Goal: Communication & Community: Answer question/provide support

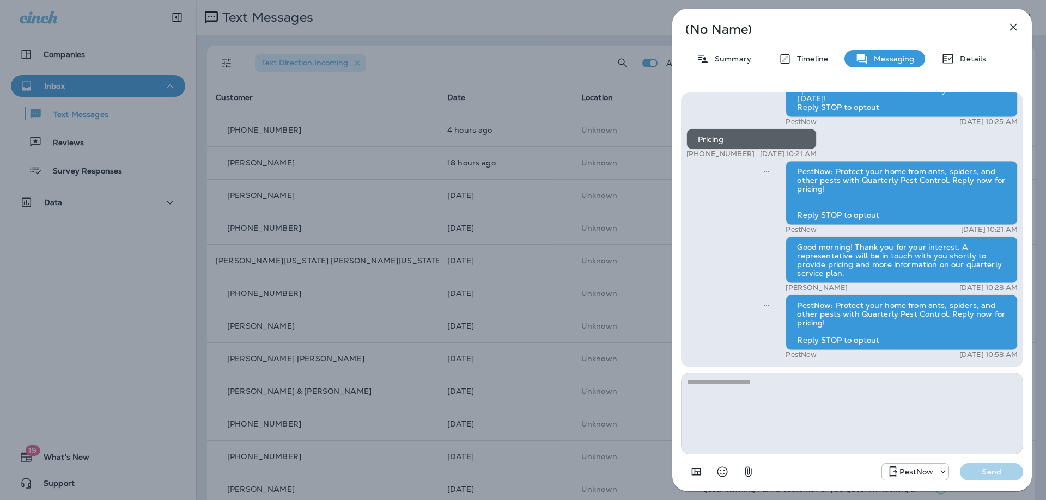
click at [1016, 22] on icon "button" at bounding box center [1012, 27] width 13 height 13
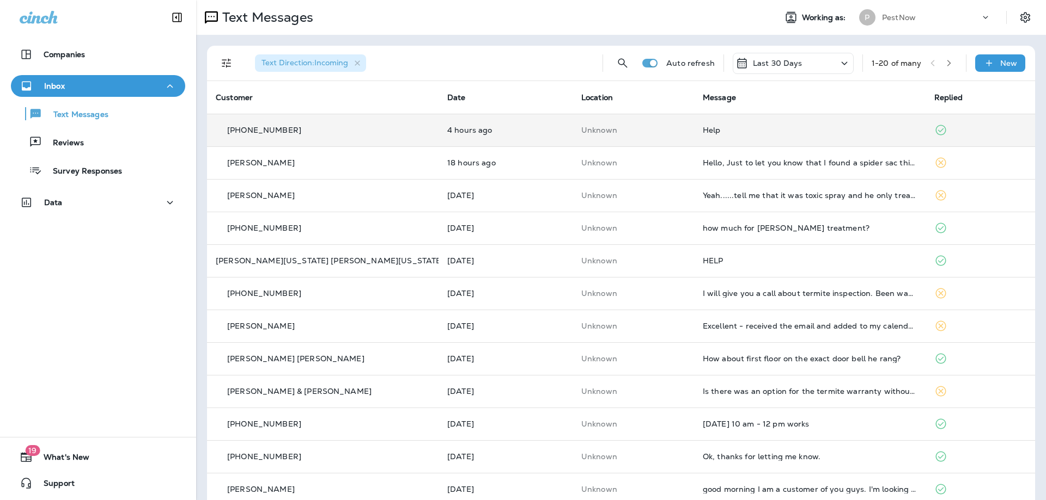
click at [762, 132] on div "Help" at bounding box center [809, 130] width 214 height 9
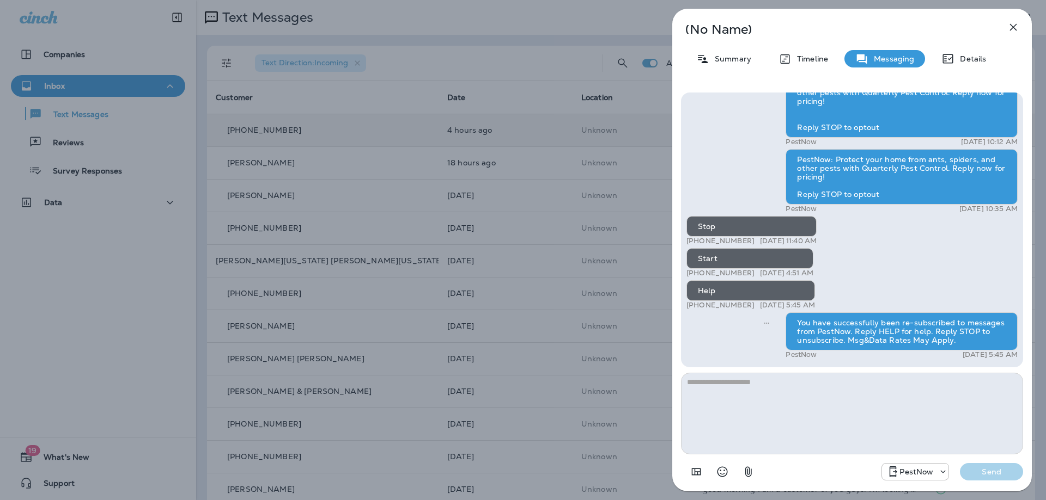
click at [1009, 26] on icon "button" at bounding box center [1012, 27] width 13 height 13
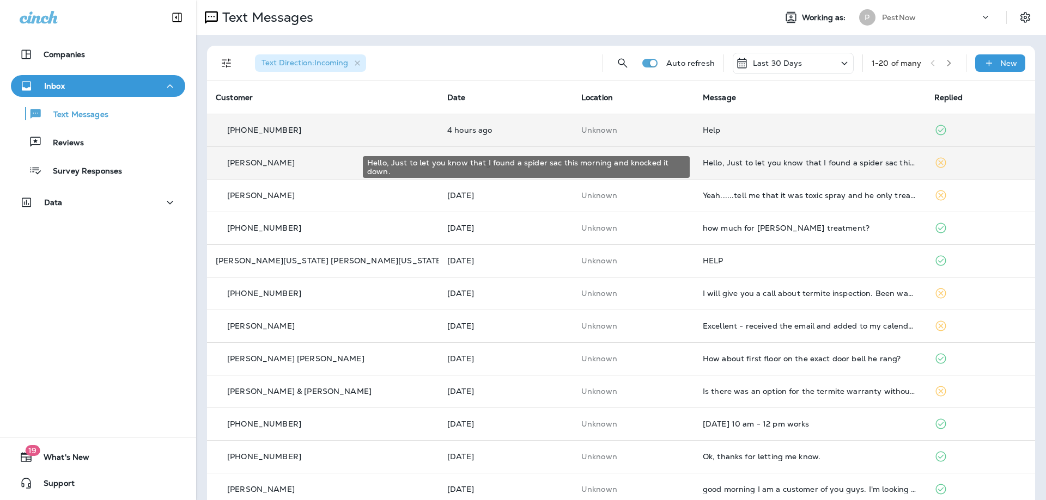
click at [876, 164] on div "Hello, Just to let you know that I found a spider sac this morning and knocked …" at bounding box center [809, 162] width 214 height 9
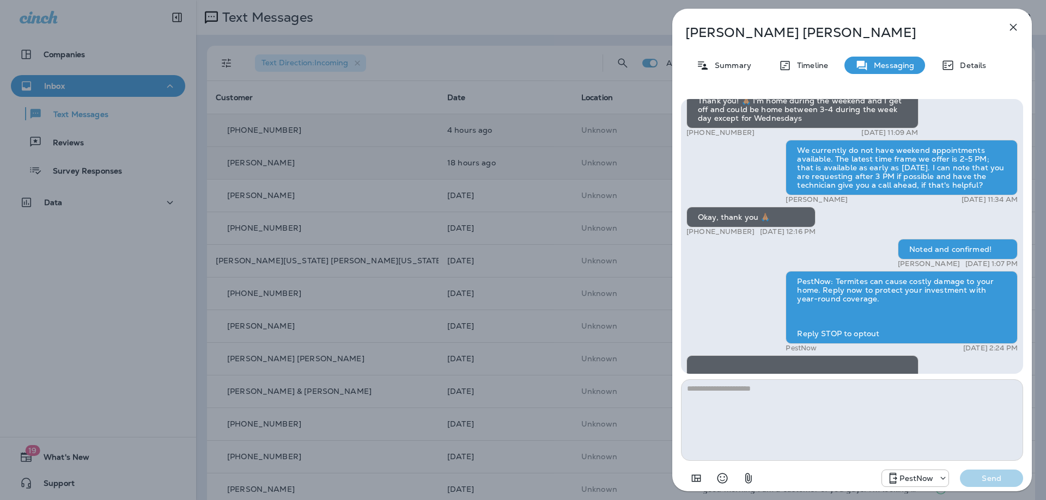
scroll to position [1, 0]
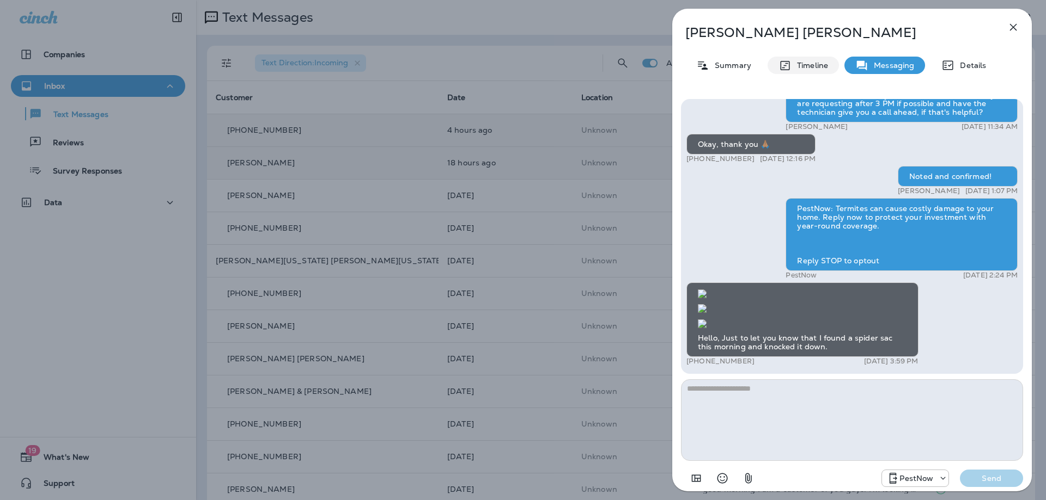
click at [809, 67] on p "Timeline" at bounding box center [809, 65] width 36 height 9
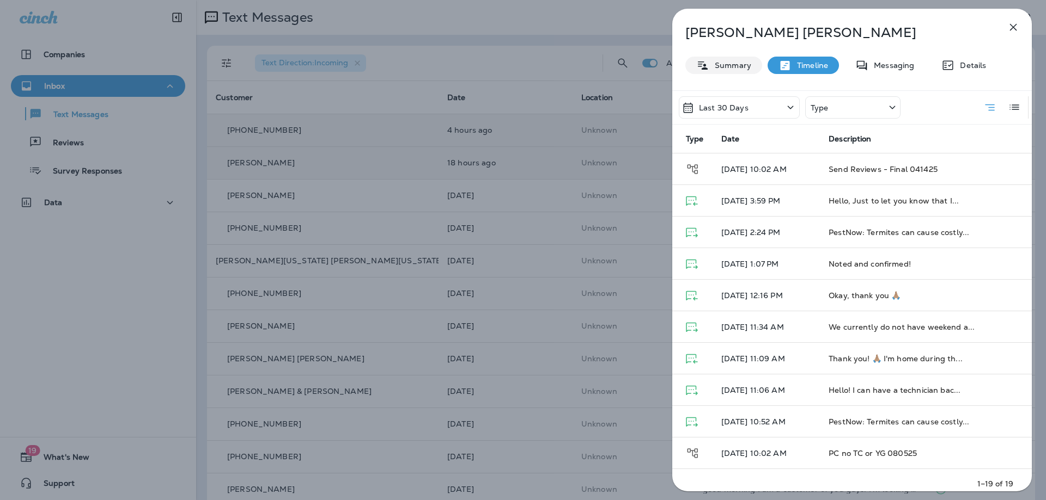
click at [725, 63] on p "Summary" at bounding box center [730, 65] width 42 height 9
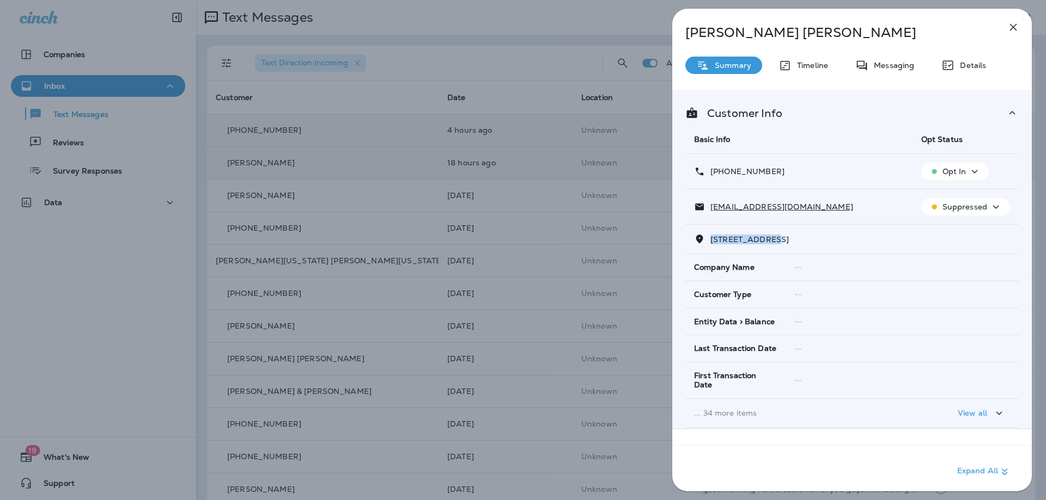
drag, startPoint x: 774, startPoint y: 239, endPoint x: 707, endPoint y: 237, distance: 66.5
click at [707, 237] on p "8603 INDIAN SPRINGS ROAD, , LAUREL, MD 20724" at bounding box center [747, 239] width 84 height 9
copy span "8603 INDIAN SP"
click at [906, 67] on p "Messaging" at bounding box center [891, 65] width 46 height 9
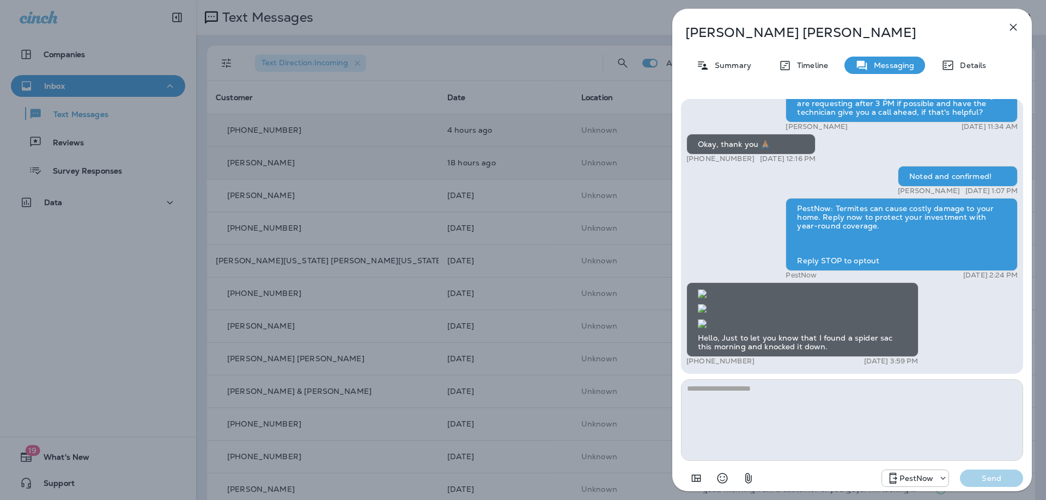
drag, startPoint x: 779, startPoint y: 408, endPoint x: 781, endPoint y: 402, distance: 5.9
click at [779, 406] on textarea at bounding box center [852, 421] width 342 height 82
type textarea "**********"
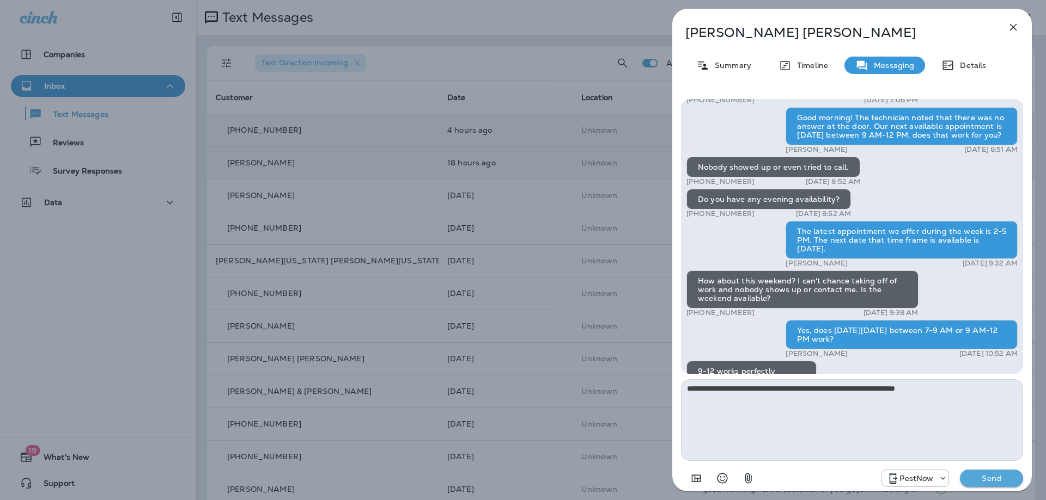
scroll to position [-980, 0]
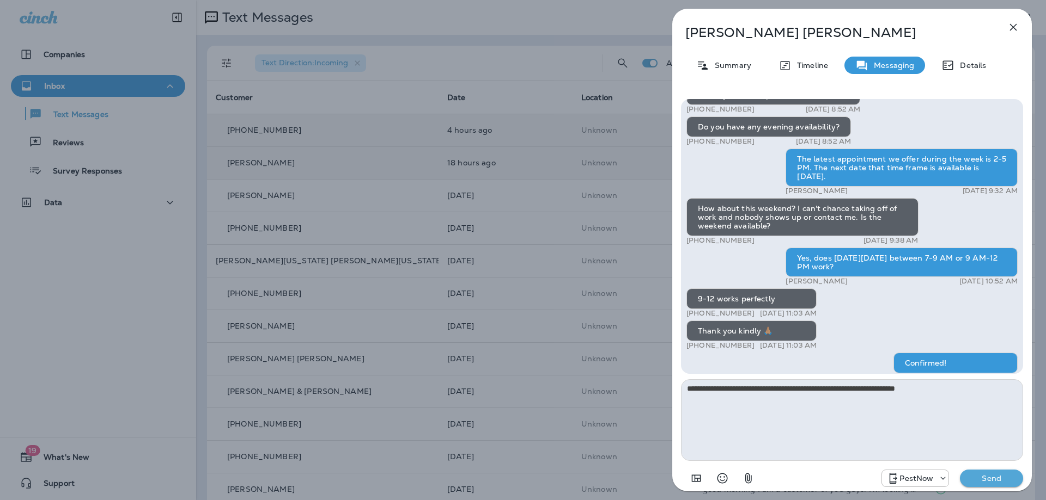
drag, startPoint x: 932, startPoint y: 389, endPoint x: 662, endPoint y: 408, distance: 270.7
click at [662, 408] on div "ADRIENNE Cowart Summary Timeline Messaging Details PestNow: Your home is at ris…" at bounding box center [852, 250] width 388 height 500
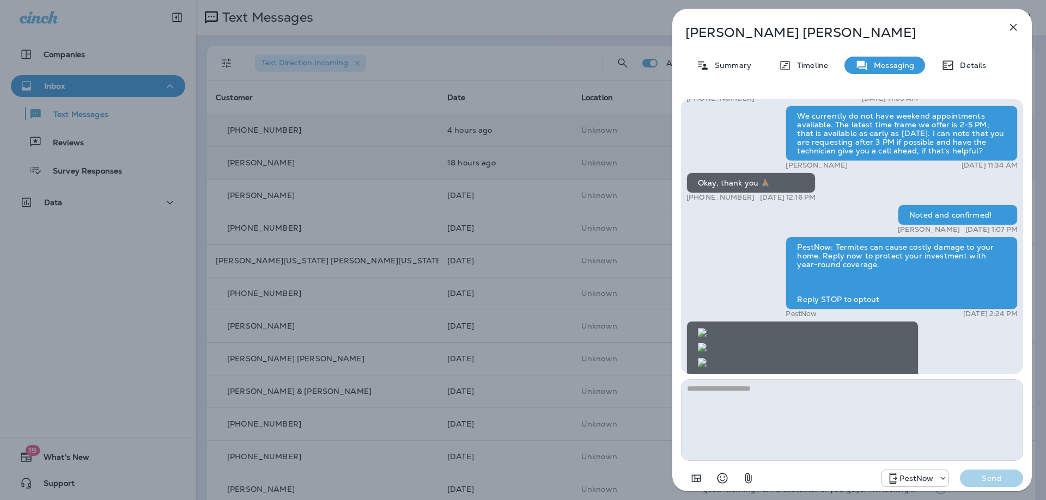
scroll to position [1, 0]
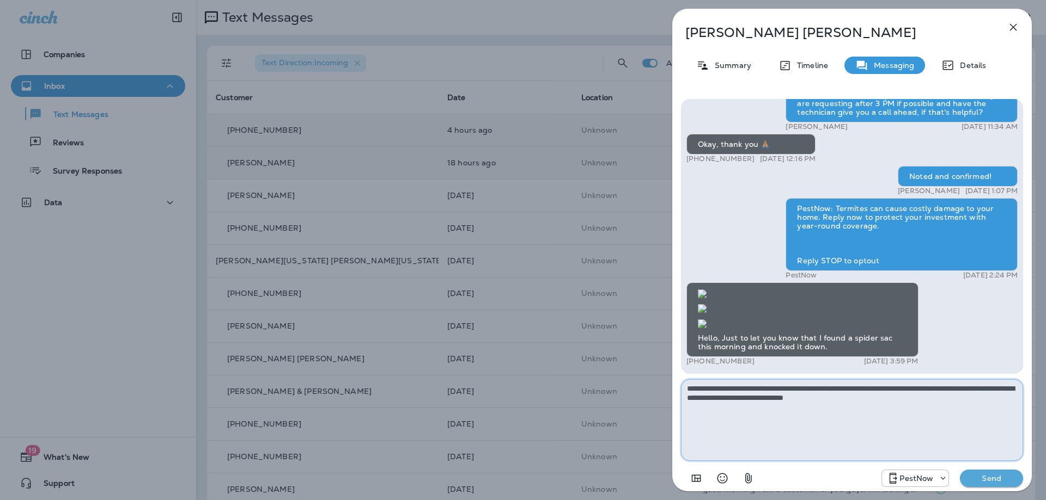
type textarea "**********"
click at [997, 471] on button "Send" at bounding box center [991, 478] width 63 height 17
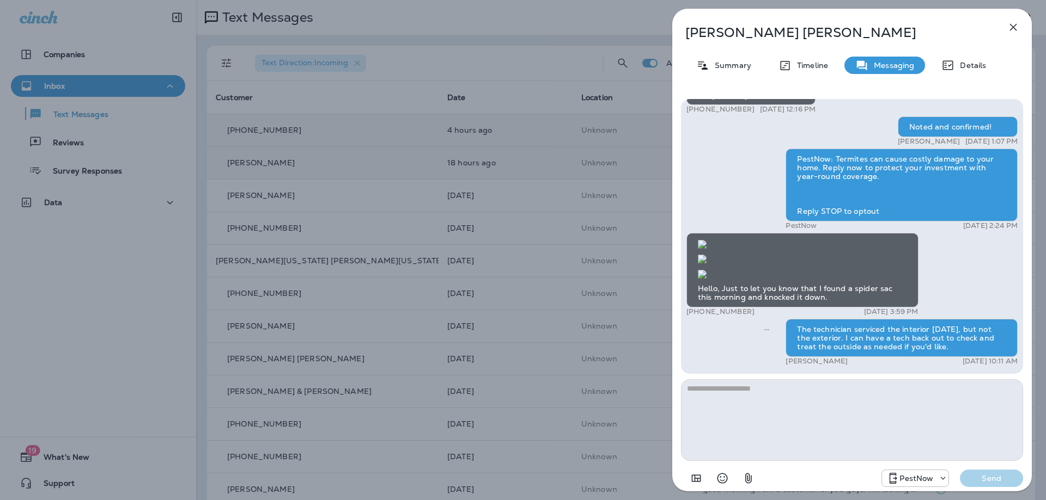
click at [1015, 24] on icon "button" at bounding box center [1012, 27] width 13 height 13
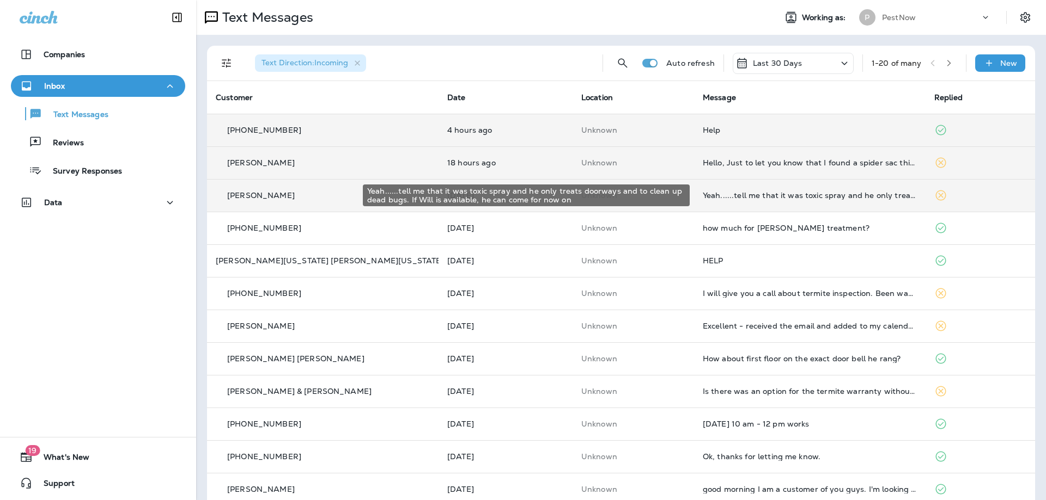
click at [739, 199] on div "Yeah......tell me that it was toxic spray and he only treats doorways and to cl…" at bounding box center [809, 195] width 214 height 9
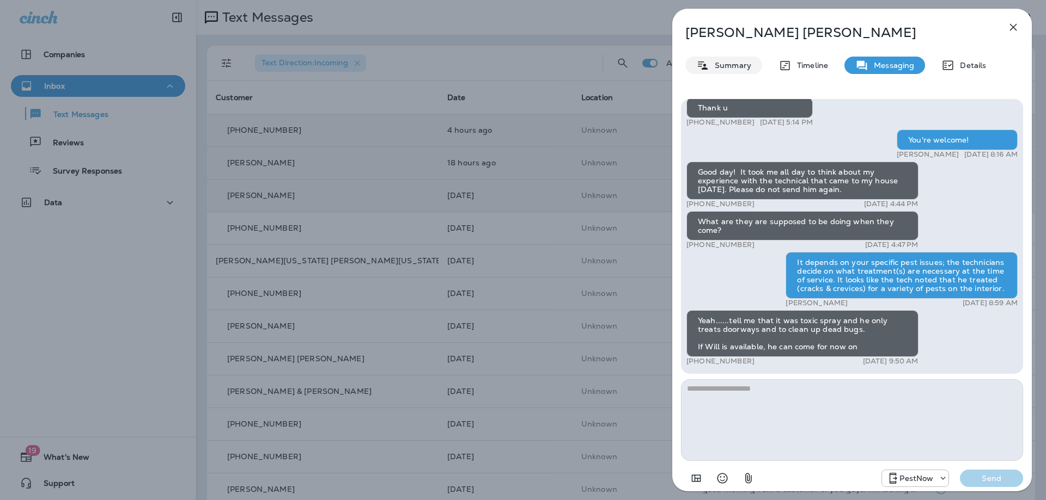
click at [725, 64] on p "Summary" at bounding box center [730, 65] width 42 height 9
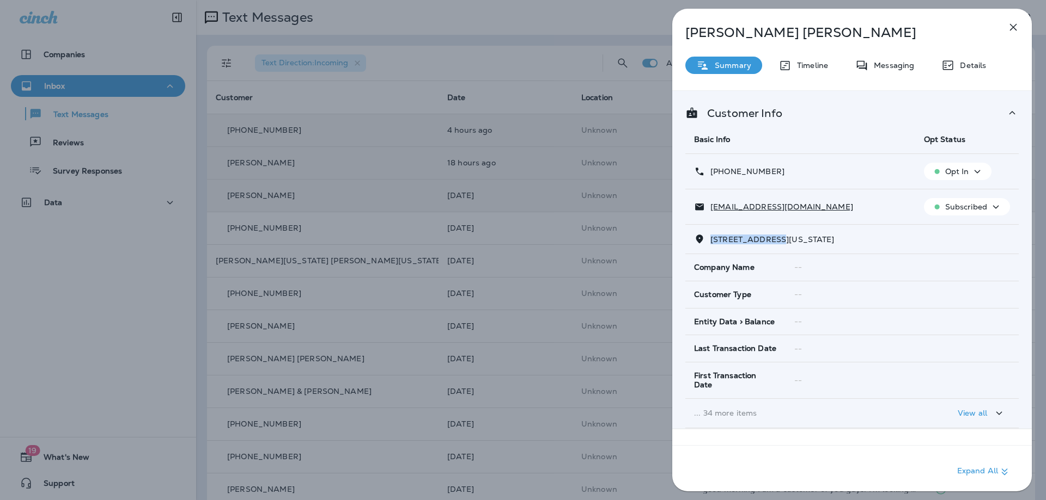
drag, startPoint x: 772, startPoint y: 237, endPoint x: 710, endPoint y: 239, distance: 62.7
click at [710, 239] on p "2711 14TH STREET NORTHEAST, , WASHINGTON, DC 20018" at bounding box center [770, 239] width 130 height 9
copy span "2711 14TH STREE"
click at [875, 62] on p "Messaging" at bounding box center [891, 65] width 46 height 9
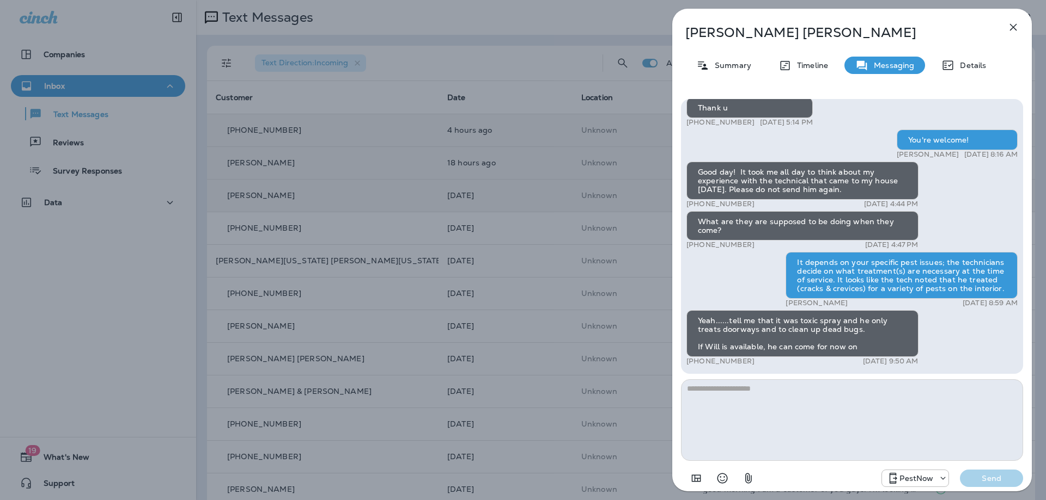
click at [772, 412] on textarea at bounding box center [852, 421] width 342 height 82
type textarea "**********"
click at [969, 475] on p "Send" at bounding box center [991, 479] width 46 height 10
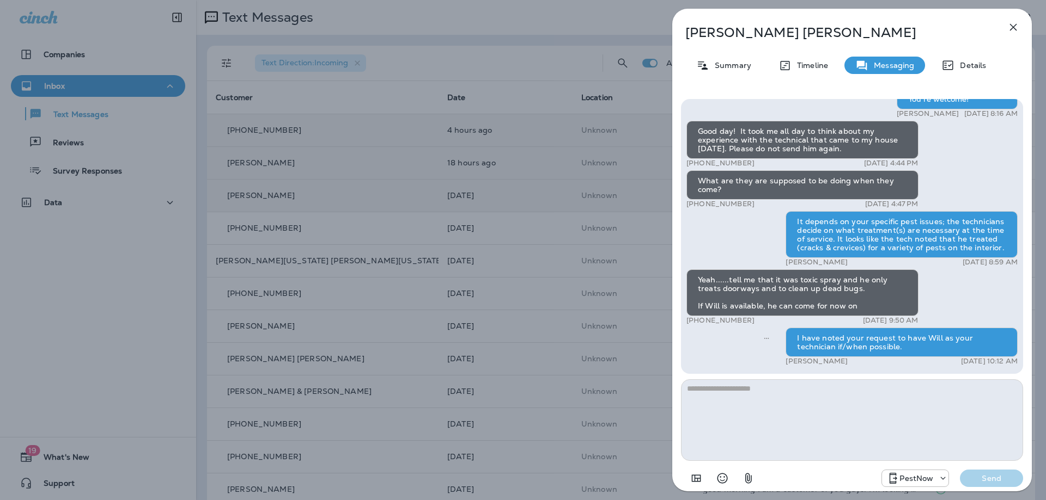
click at [1011, 26] on icon "button" at bounding box center [1013, 27] width 7 height 7
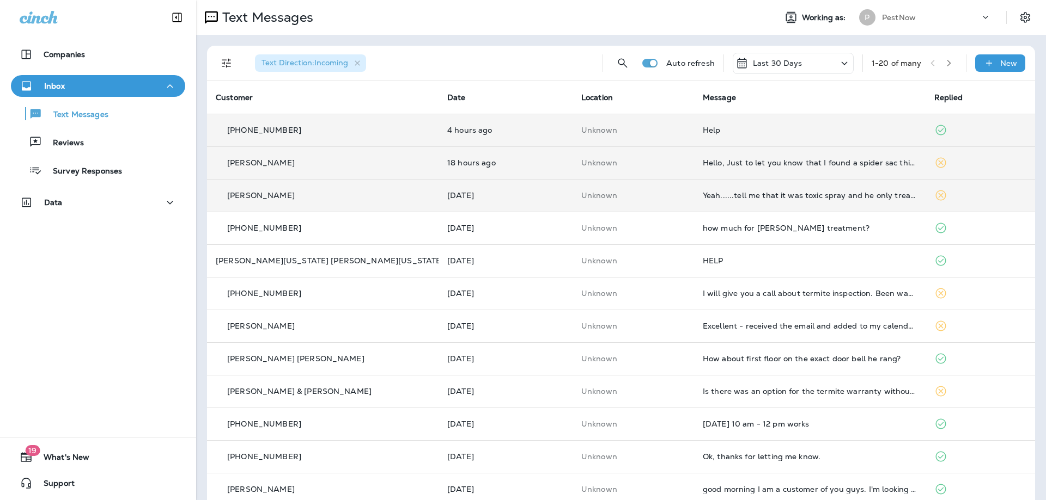
drag, startPoint x: 550, startPoint y: 68, endPoint x: 545, endPoint y: 52, distance: 16.7
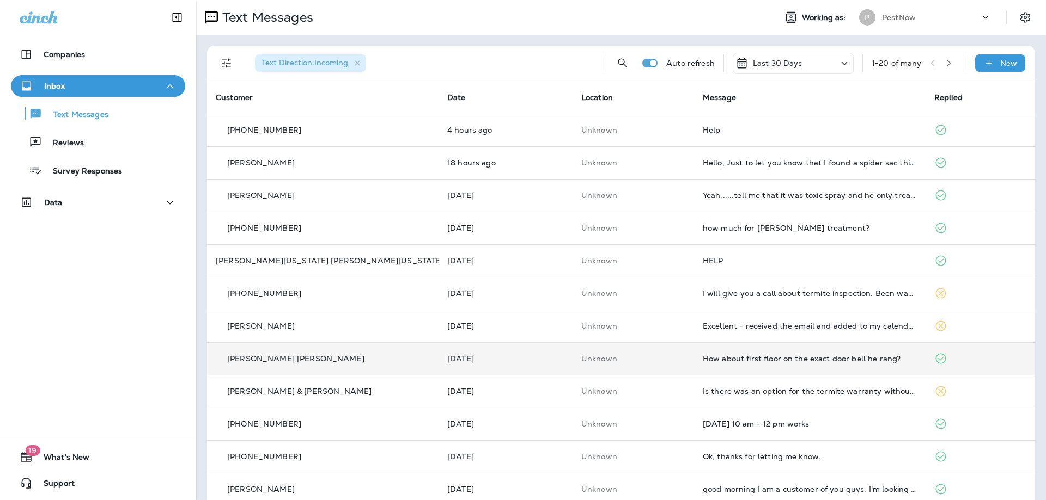
click at [763, 355] on div "How about first floor on the exact door bell he rang?" at bounding box center [809, 359] width 214 height 9
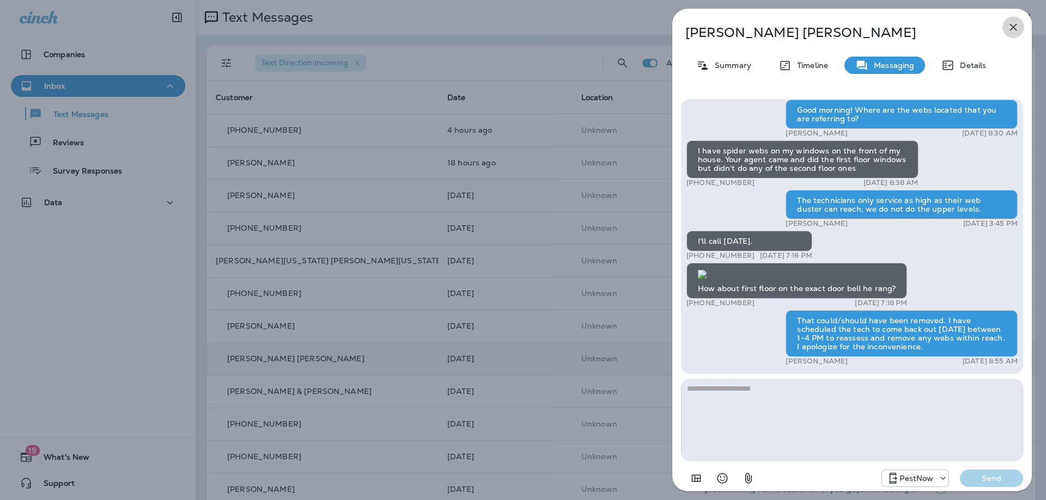
click at [1010, 25] on icon "button" at bounding box center [1012, 27] width 13 height 13
